Goal: Task Accomplishment & Management: Use online tool/utility

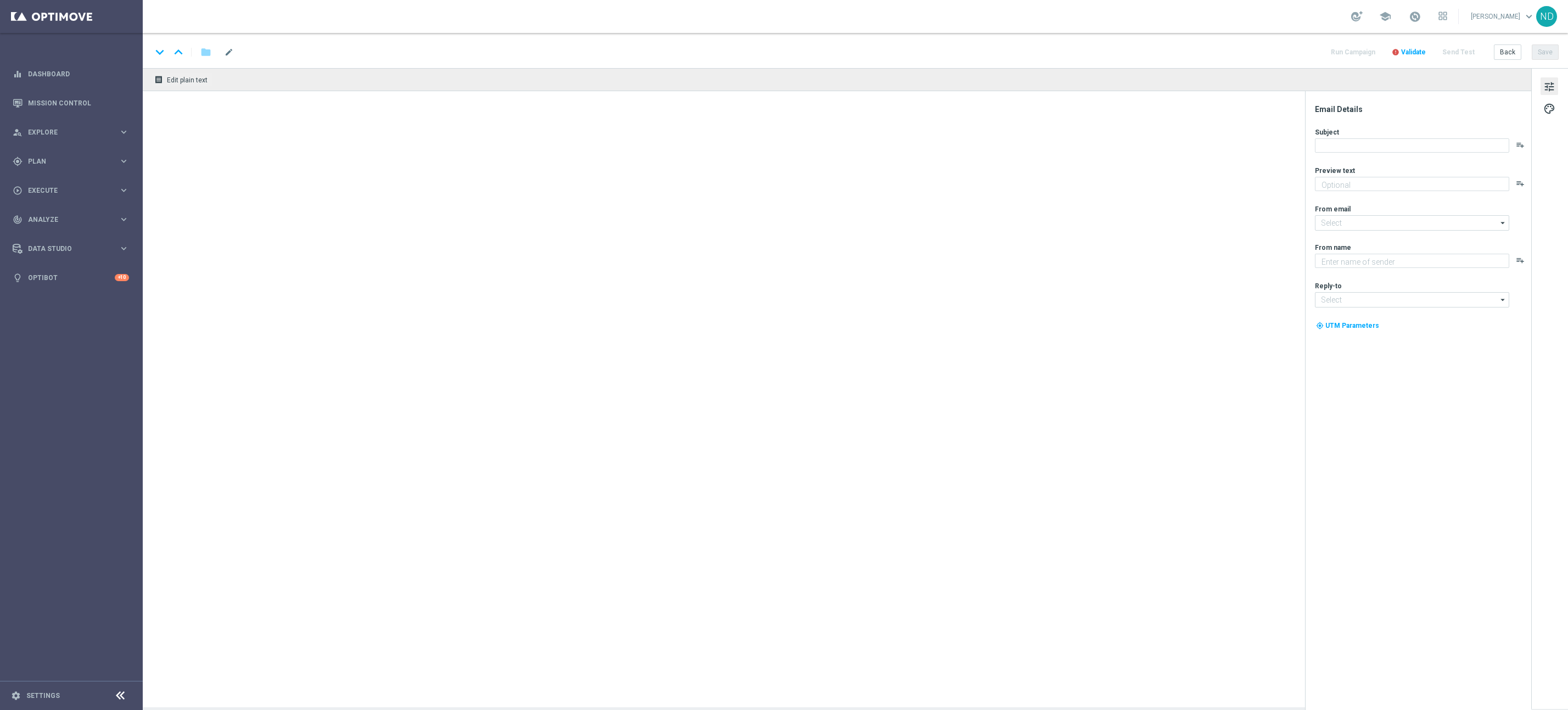
type textarea "Para o maior prêmio da história na Mega da Virada!"
type textarea "Lottoland"
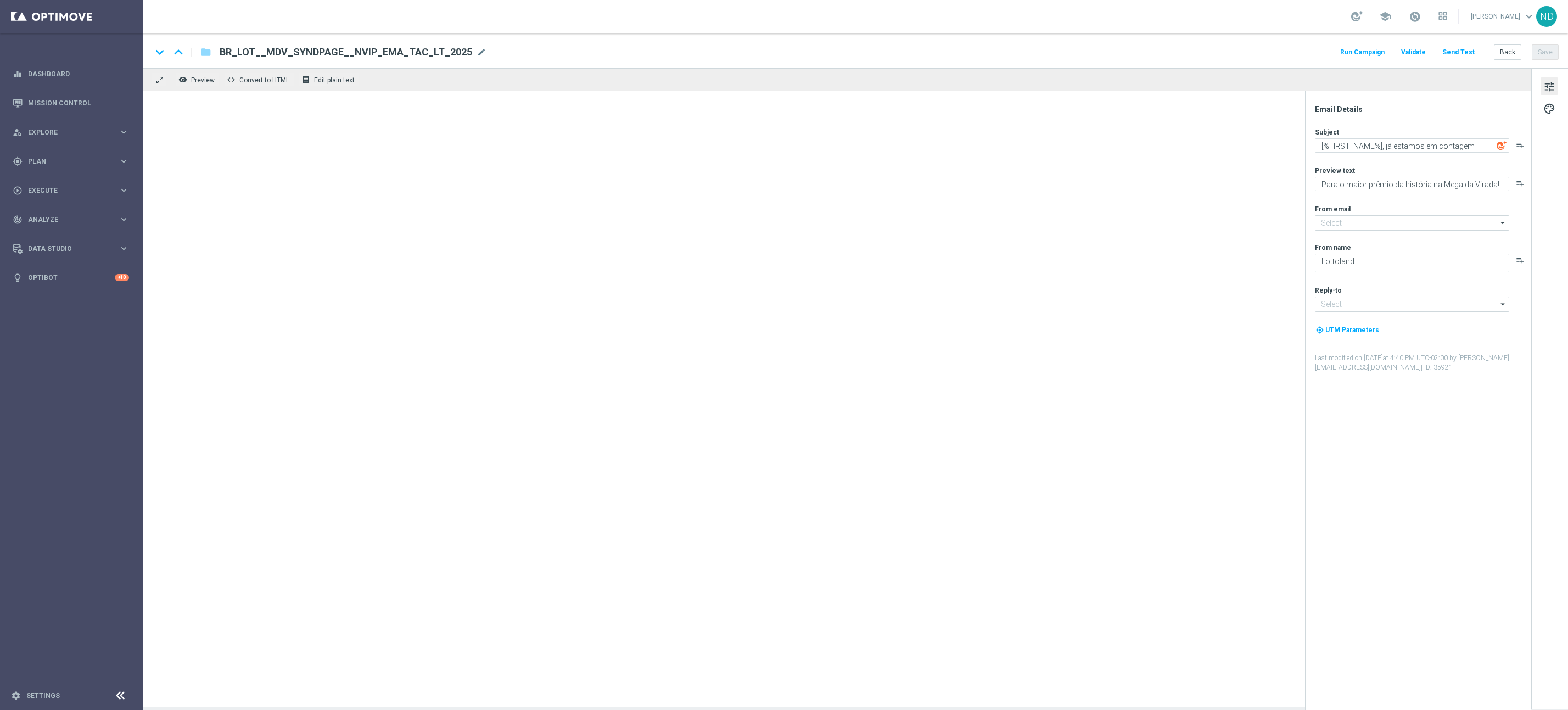
type input "[EMAIL_ADDRESS][DOMAIN_NAME]"
